Goal: Find specific page/section: Find specific page/section

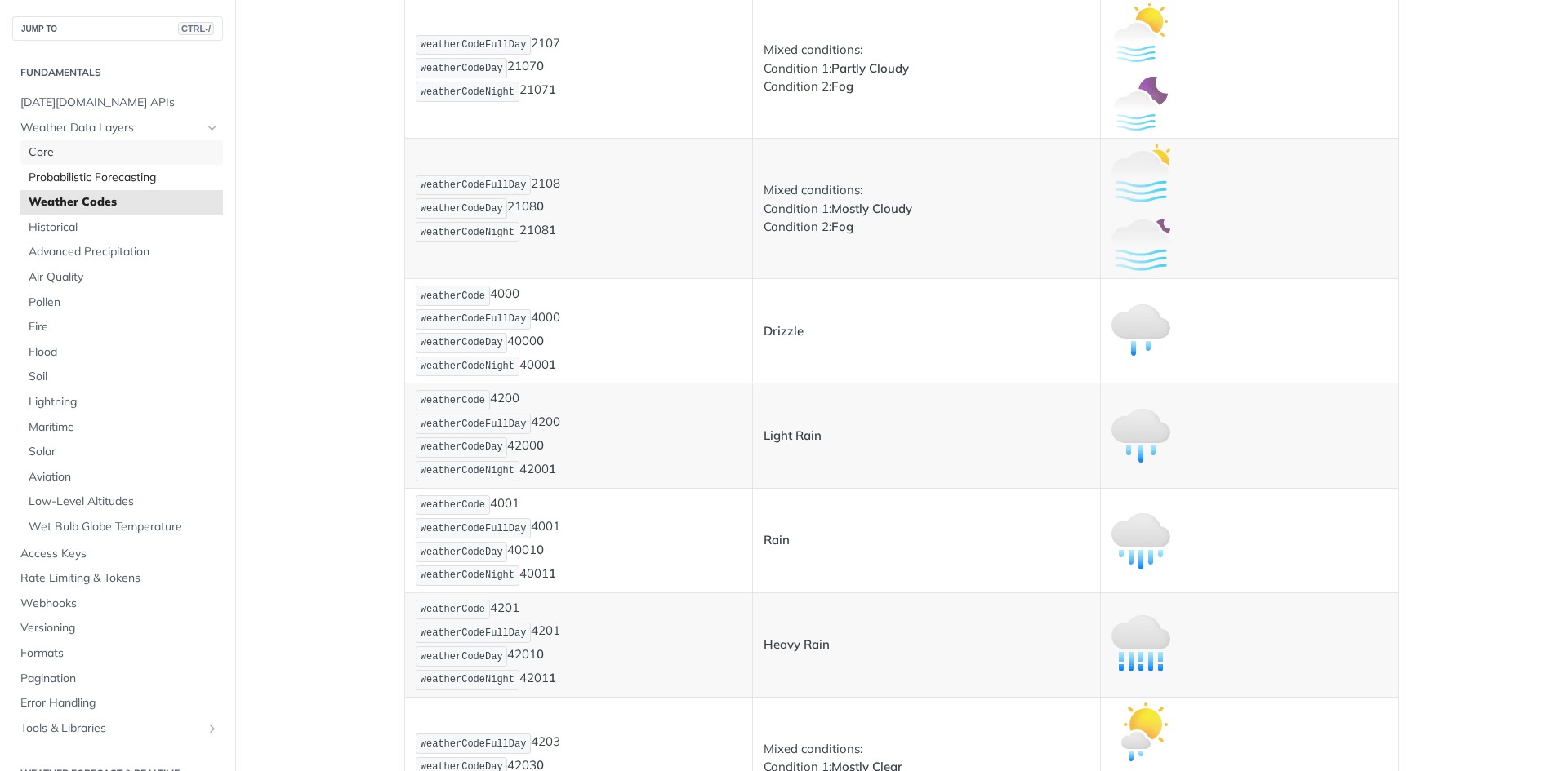
drag, startPoint x: 109, startPoint y: 157, endPoint x: 115, endPoint y: 175, distance: 19.0
click at [109, 157] on span "Core" at bounding box center [124, 153] width 191 height 16
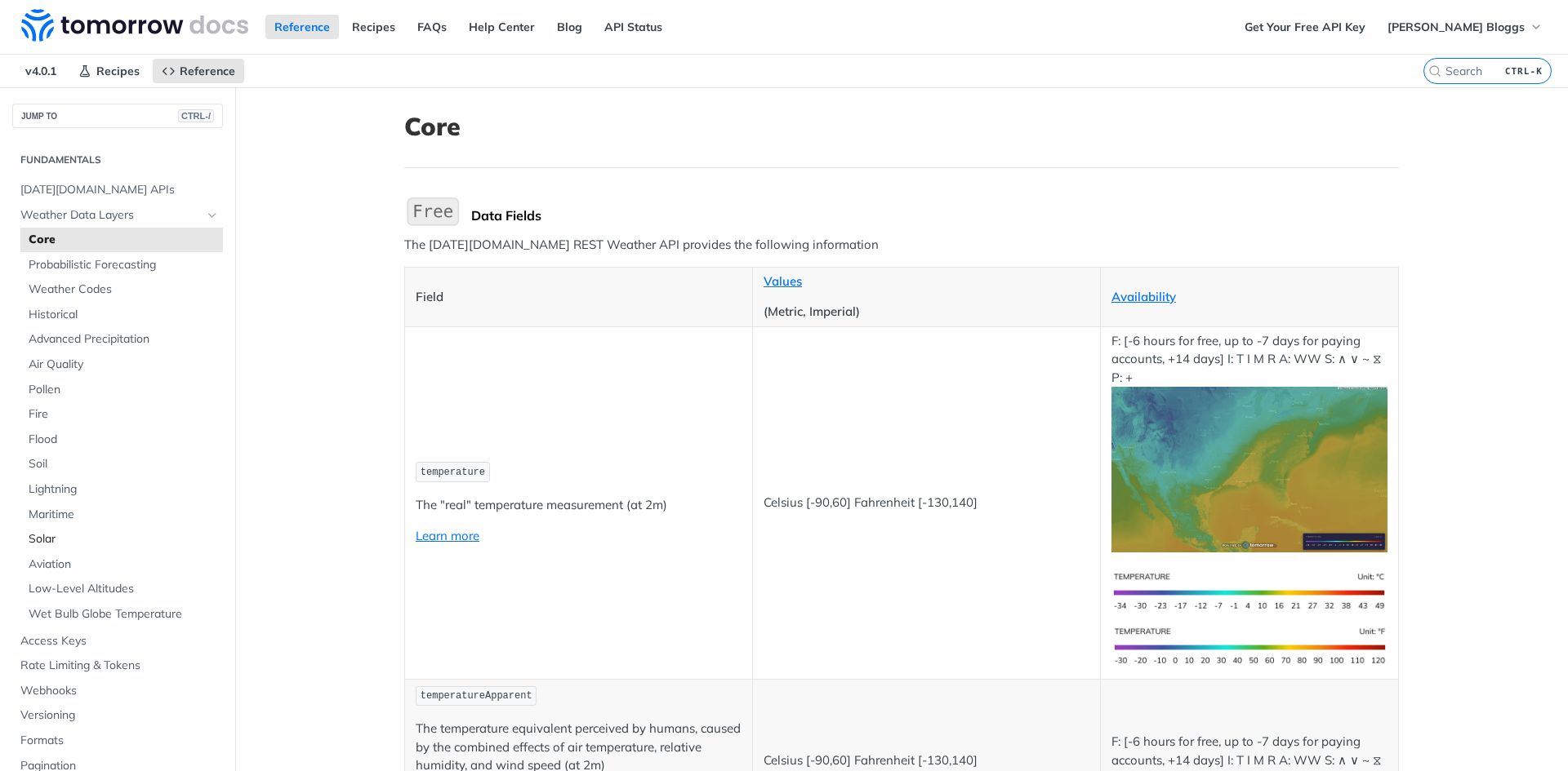
click at [61, 535] on span "Solar" at bounding box center [124, 540] width 191 height 16
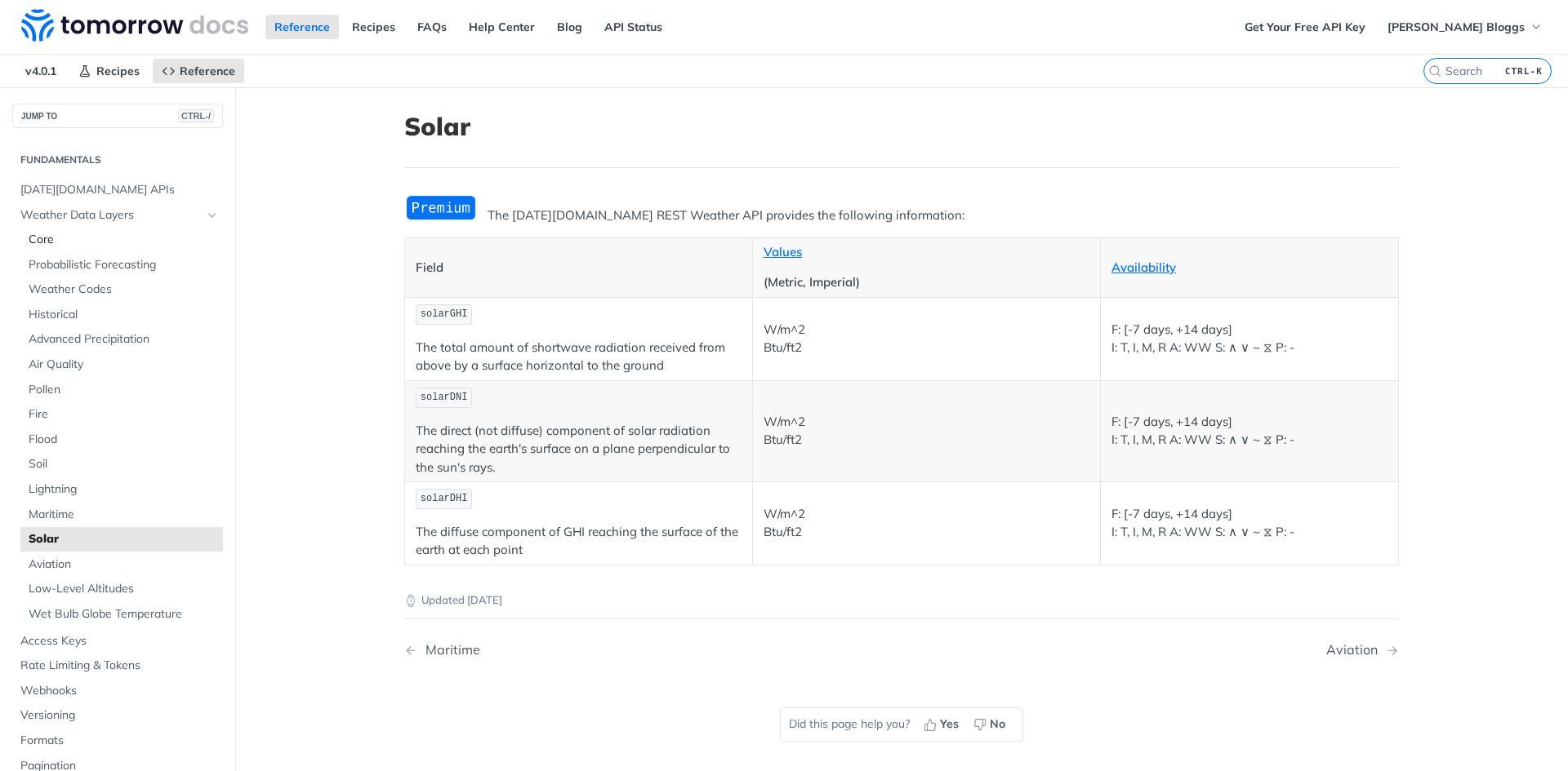
click at [61, 247] on span "Core" at bounding box center [124, 240] width 191 height 16
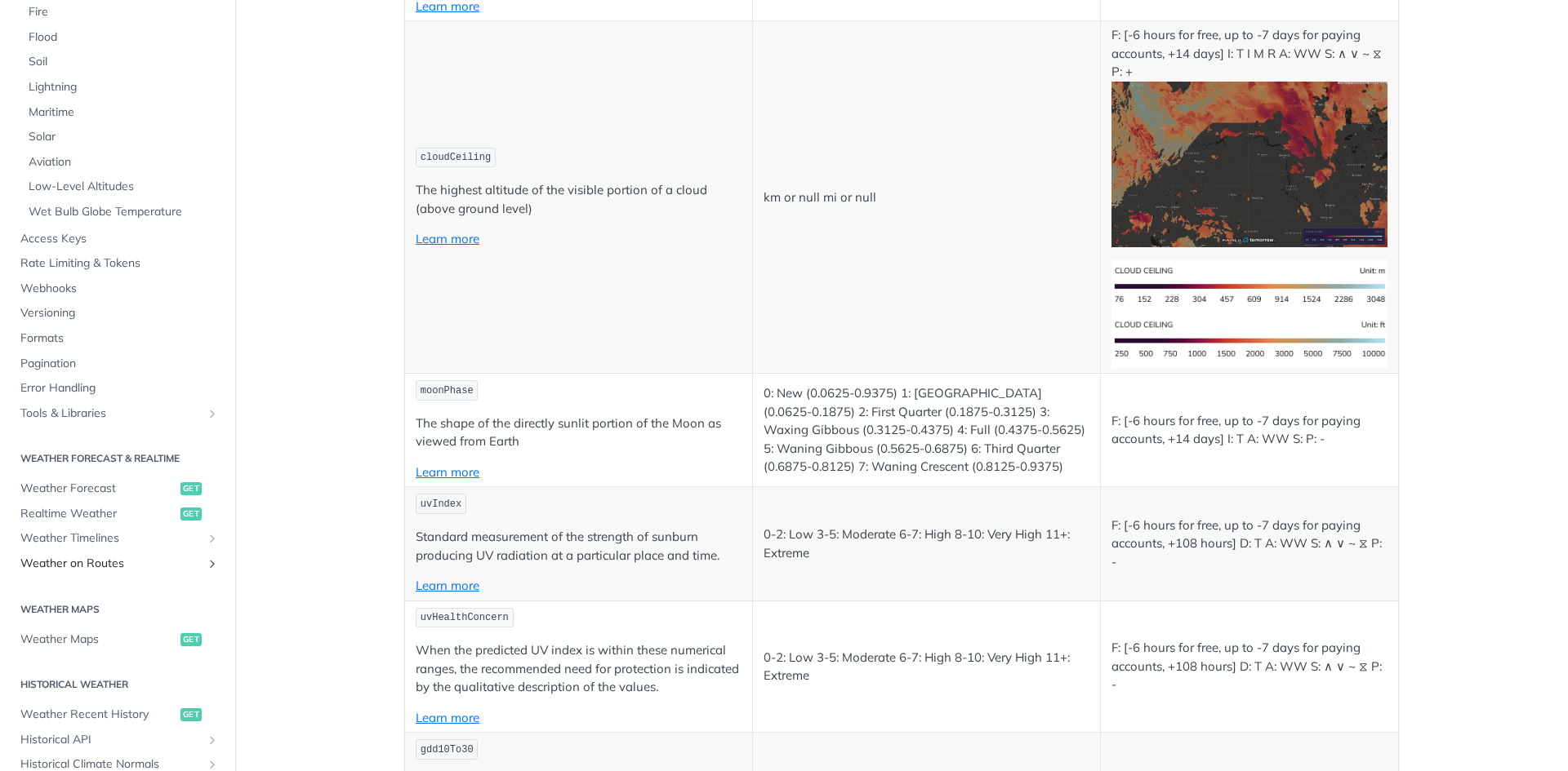
scroll to position [490, 0]
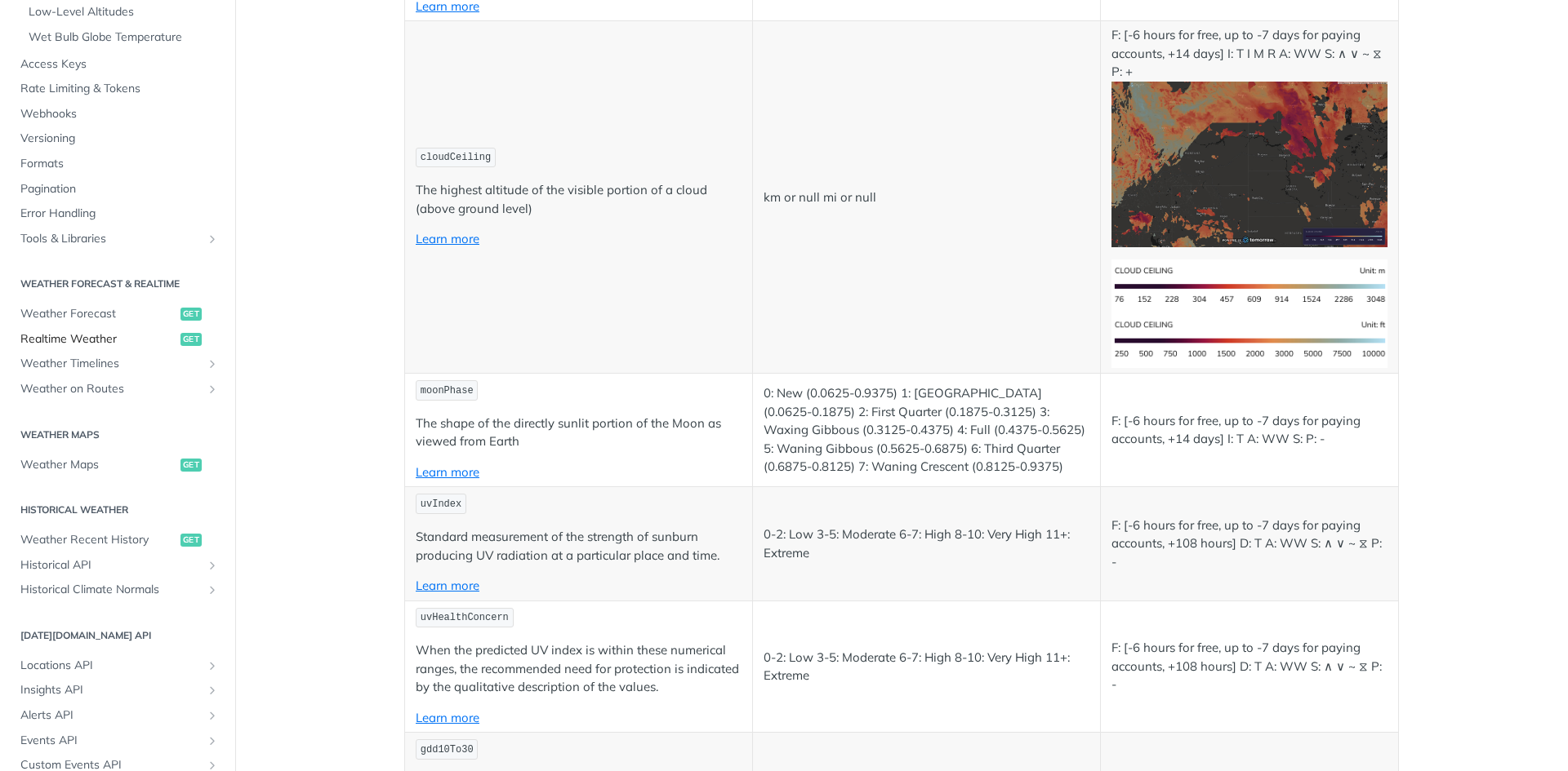
click at [112, 338] on span "Realtime Weather" at bounding box center [98, 339] width 156 height 16
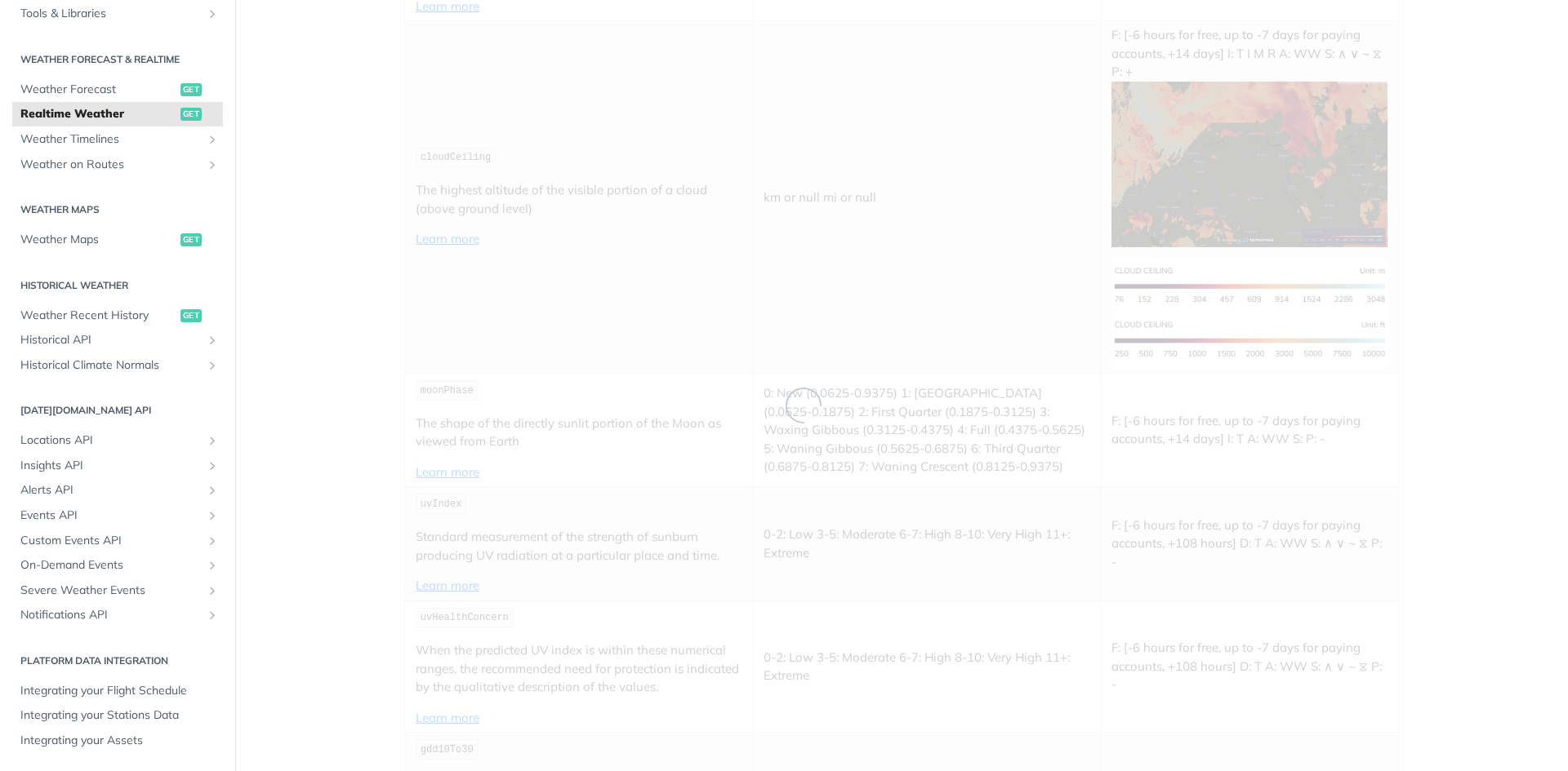
scroll to position [88, 0]
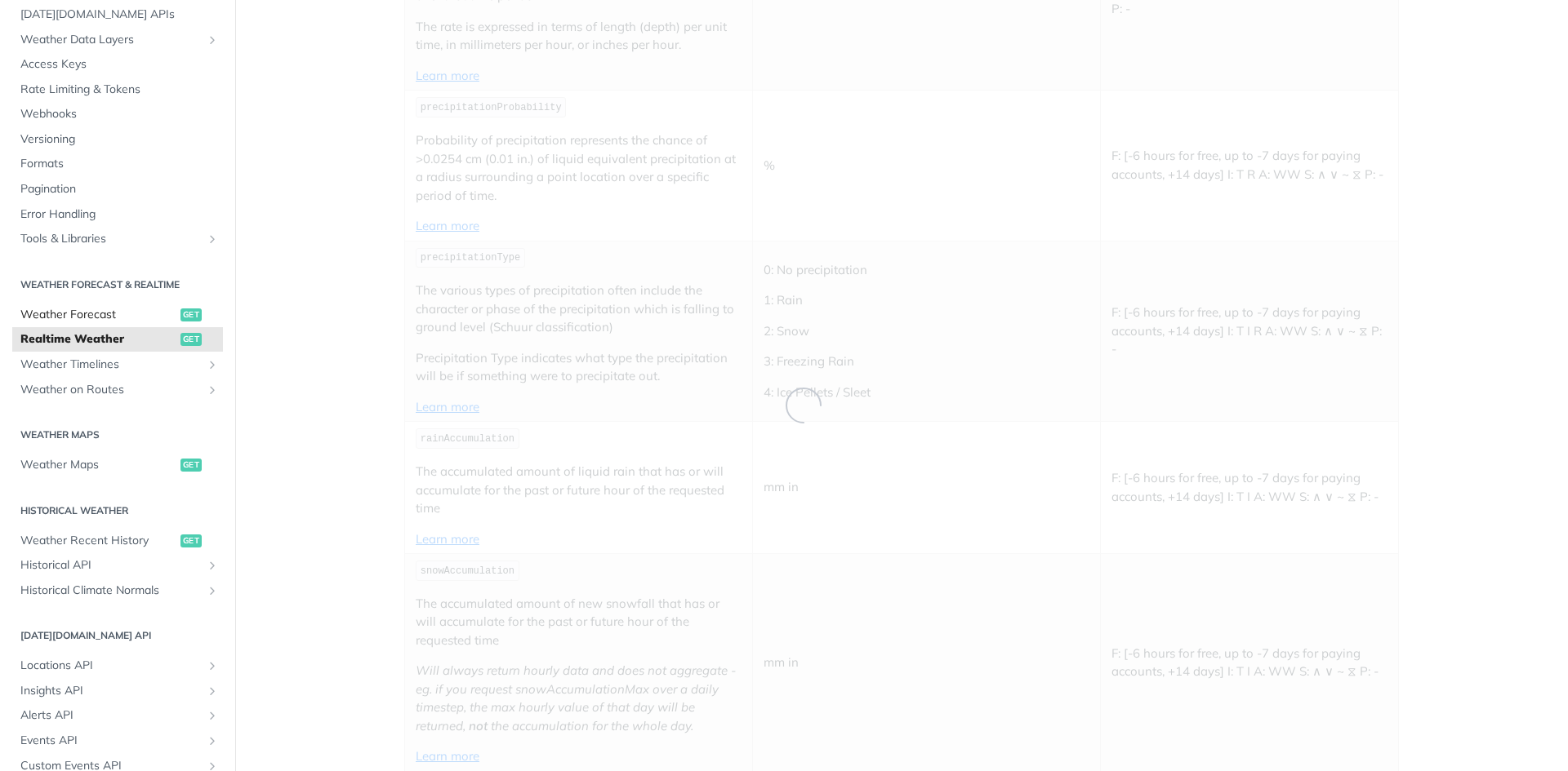
click at [116, 320] on div "Fundamentals [DATE][DOMAIN_NAME] APIs Weather Data Layers Core Probabilistic Fo…" at bounding box center [118, 474] width 236 height 1044
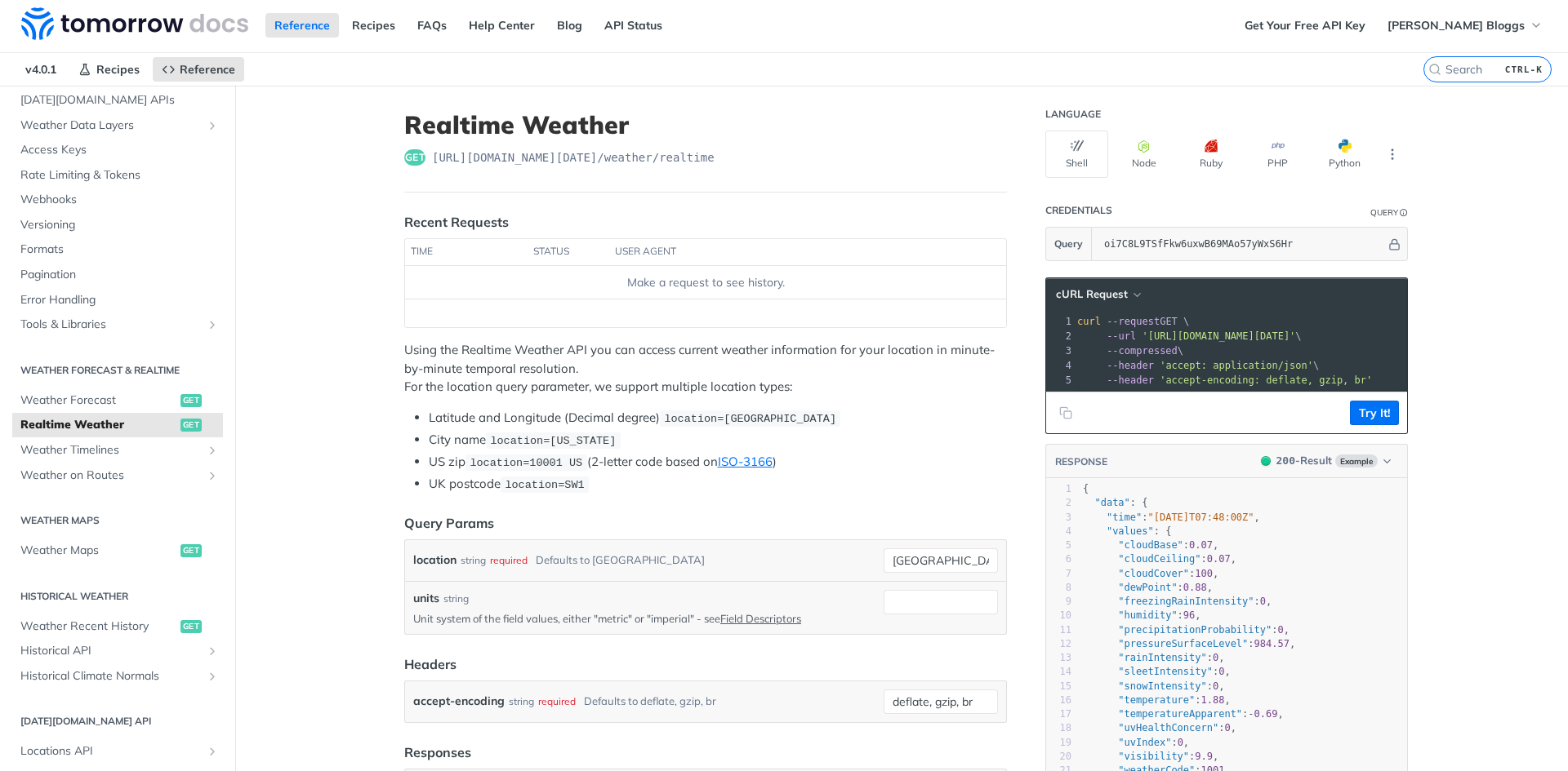
scroll to position [0, 0]
click at [110, 398] on span "Weather Forecast" at bounding box center [98, 402] width 156 height 16
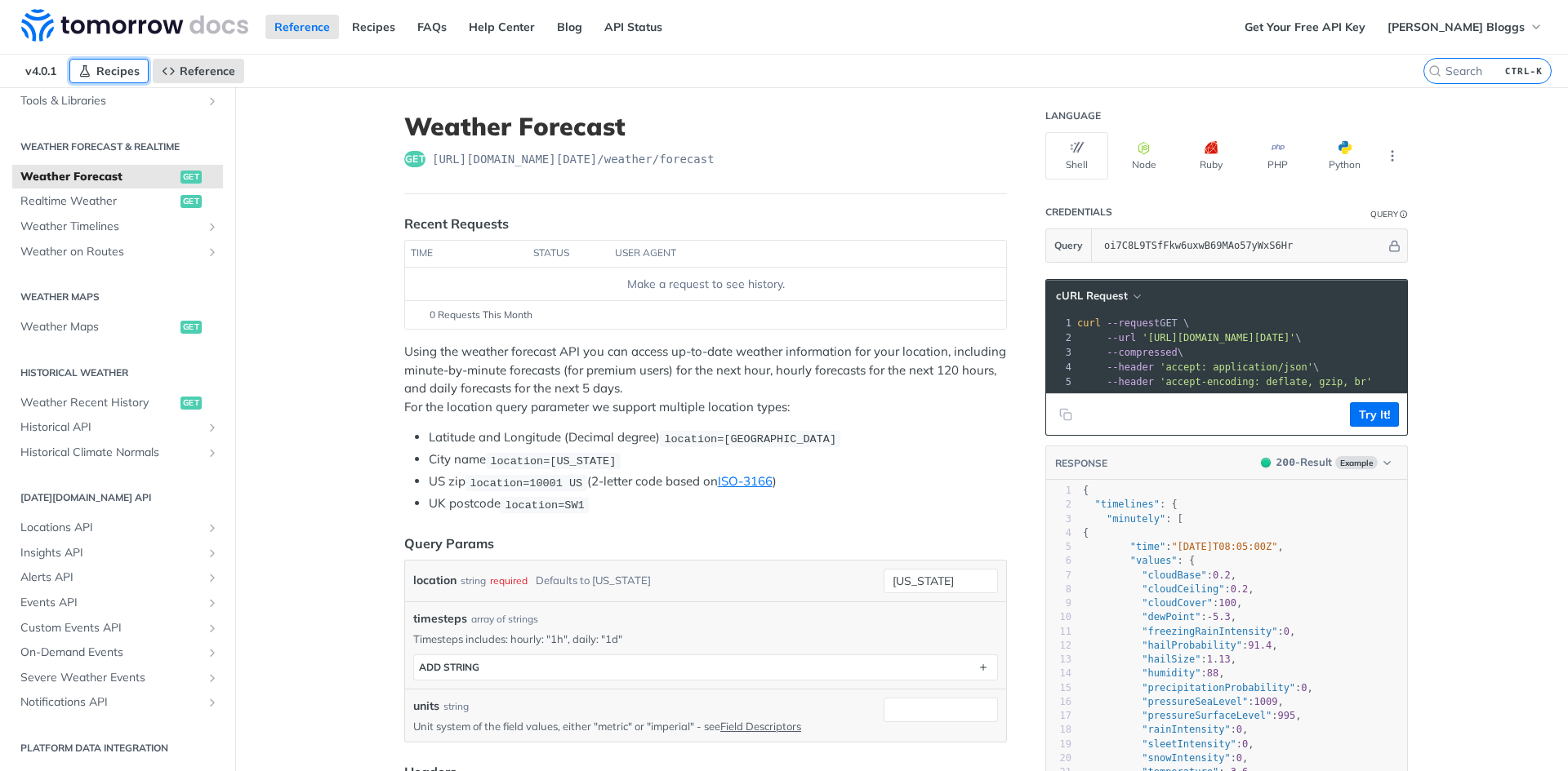
click at [116, 60] on link "Recipes" at bounding box center [109, 71] width 79 height 25
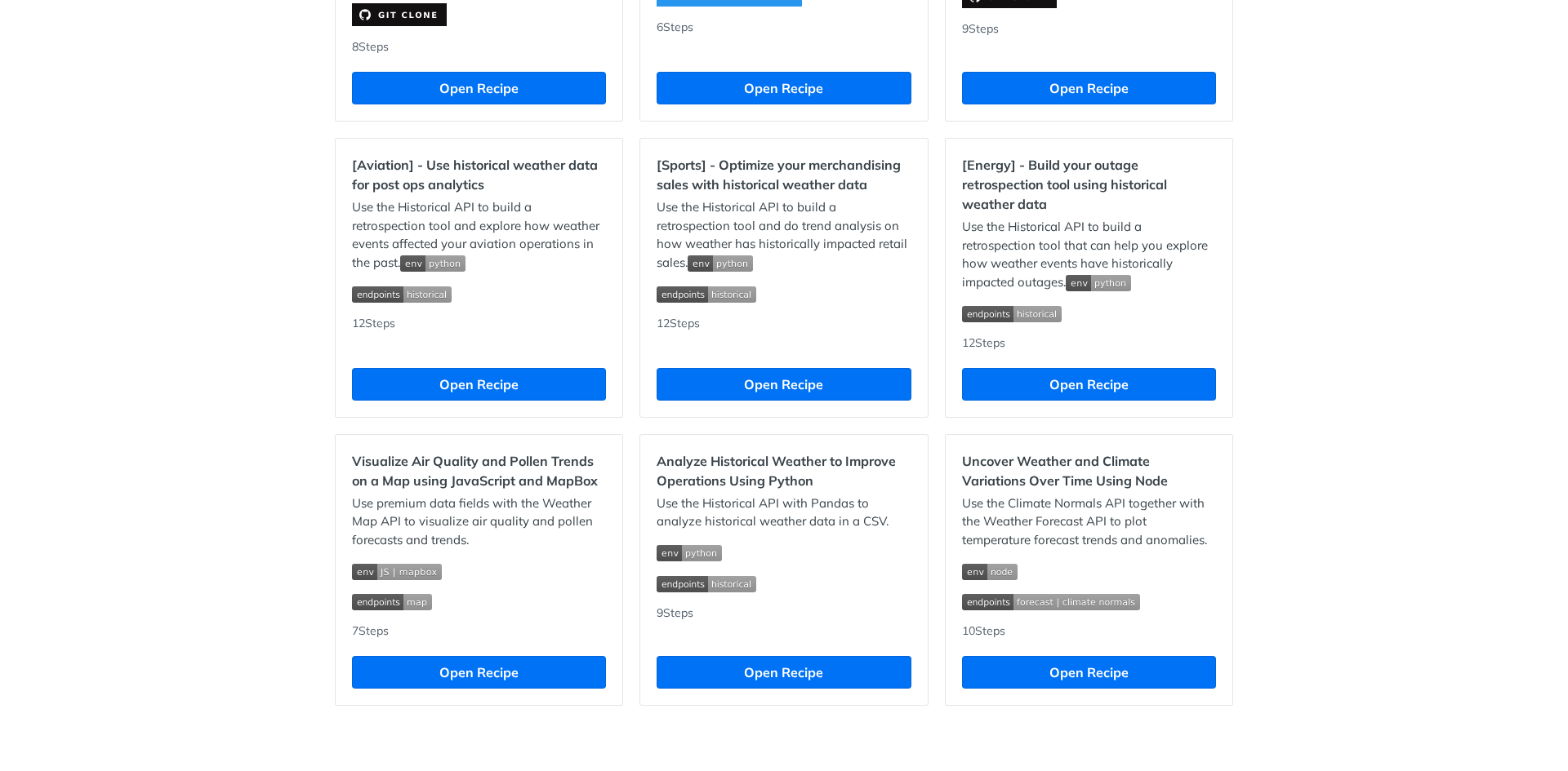
scroll to position [1391, 0]
